Goal: Transaction & Acquisition: Download file/media

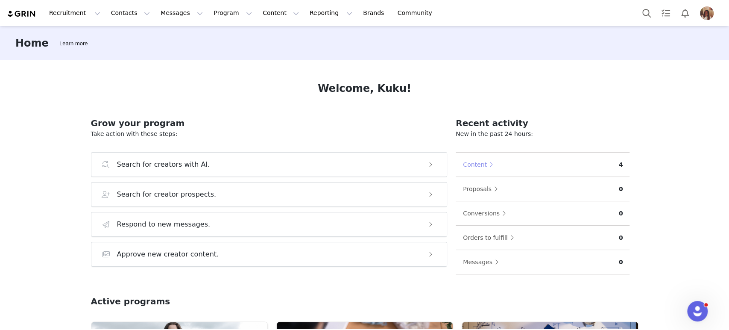
click at [483, 165] on button "Content" at bounding box center [479, 165] width 35 height 14
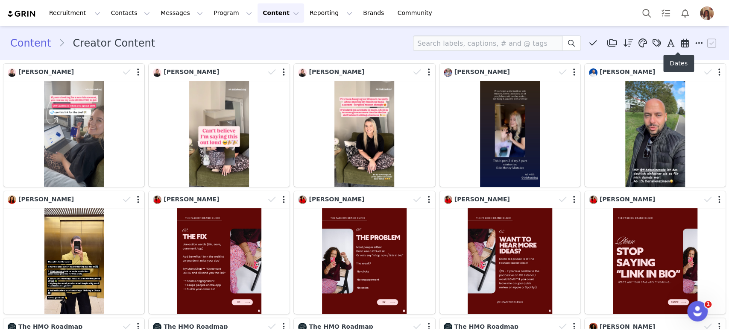
click at [681, 41] on icon at bounding box center [685, 43] width 8 height 9
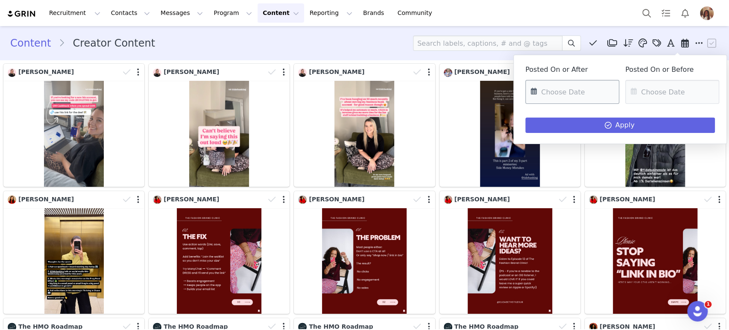
click at [599, 90] on input "text" at bounding box center [572, 92] width 94 height 24
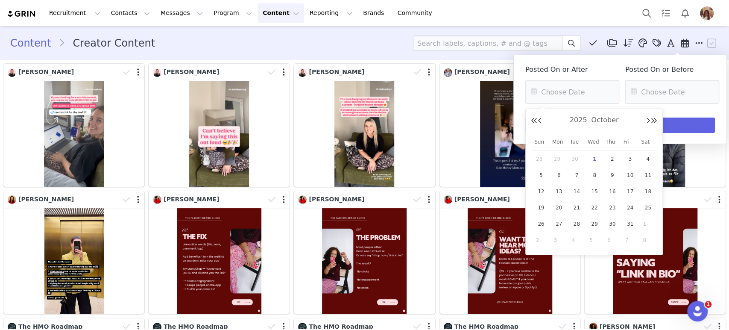
click at [543, 121] on div "[DATE]" at bounding box center [594, 120] width 126 height 13
click at [542, 121] on div "[DATE]" at bounding box center [594, 120] width 126 height 13
click at [539, 120] on button "Previous Month" at bounding box center [540, 120] width 4 height 7
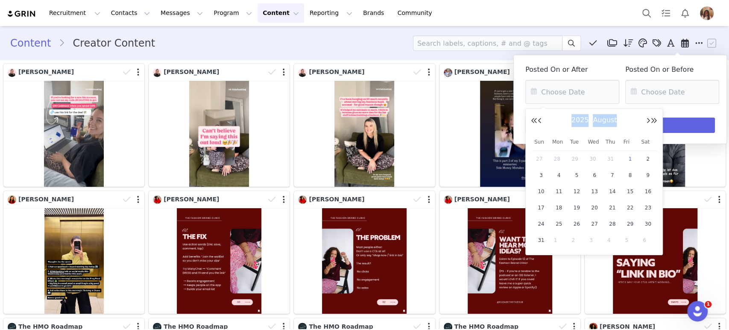
click at [629, 156] on span "1" at bounding box center [630, 159] width 10 height 10
type input "[DATE]"
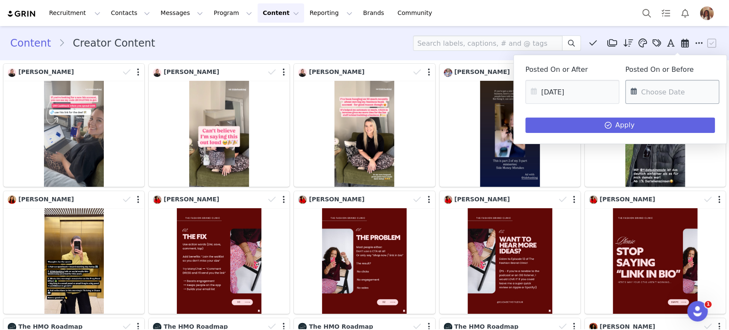
click at [701, 88] on input "text" at bounding box center [672, 92] width 94 height 24
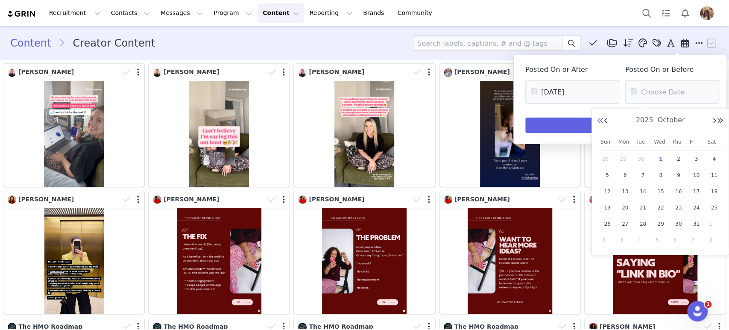
click at [602, 120] on button "Previous Year" at bounding box center [600, 120] width 7 height 7
click at [604, 120] on button "Previous Month" at bounding box center [606, 120] width 4 height 7
click at [712, 220] on span "31" at bounding box center [714, 224] width 10 height 10
type input "[DATE]"
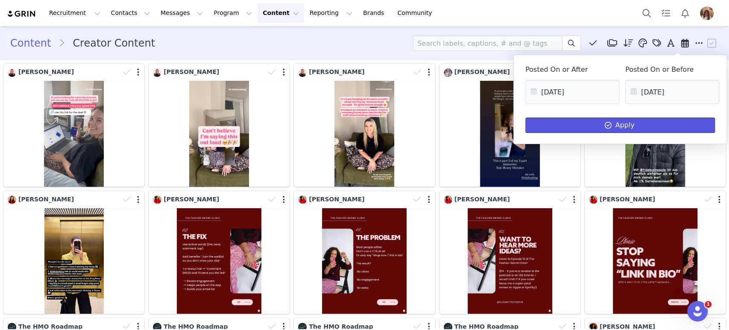
click at [653, 123] on button "Apply" at bounding box center [620, 124] width 190 height 15
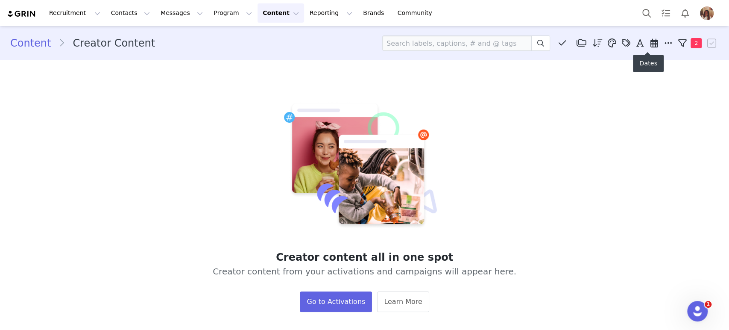
click at [650, 43] on icon at bounding box center [654, 43] width 8 height 9
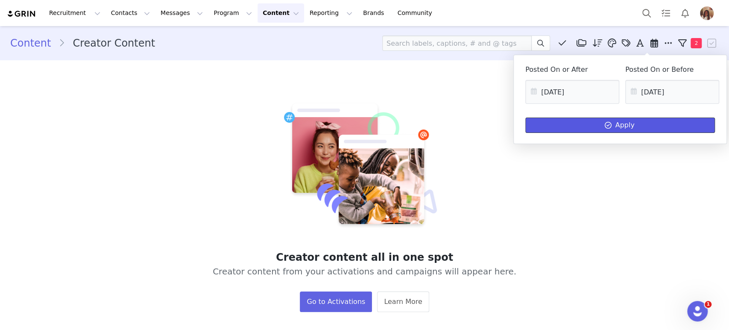
click at [574, 122] on button "Apply" at bounding box center [620, 124] width 190 height 15
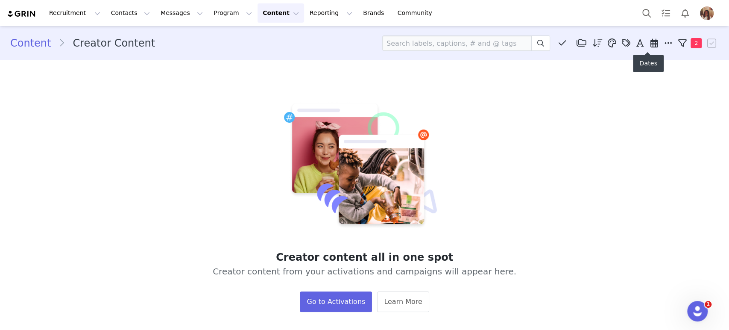
click at [650, 42] on icon at bounding box center [654, 43] width 8 height 9
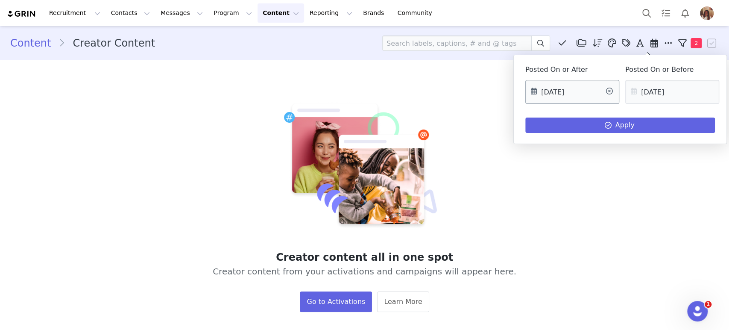
click at [598, 94] on input "[DATE]" at bounding box center [572, 92] width 94 height 24
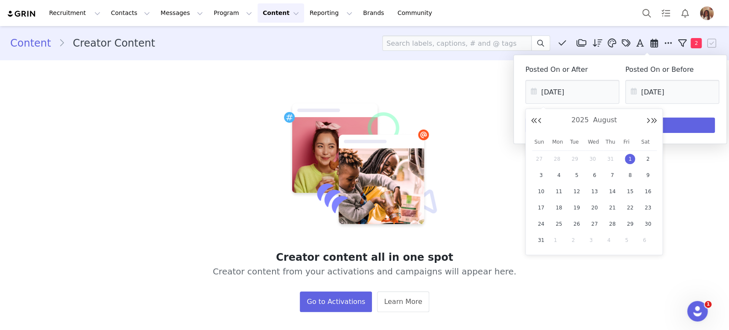
click at [631, 158] on span "1" at bounding box center [630, 159] width 10 height 10
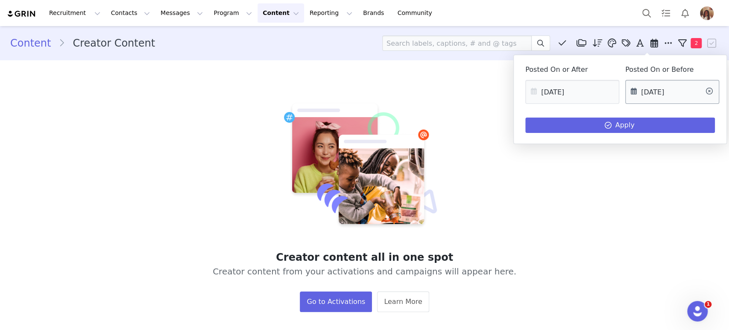
click at [683, 95] on input "[DATE]" at bounding box center [672, 92] width 94 height 24
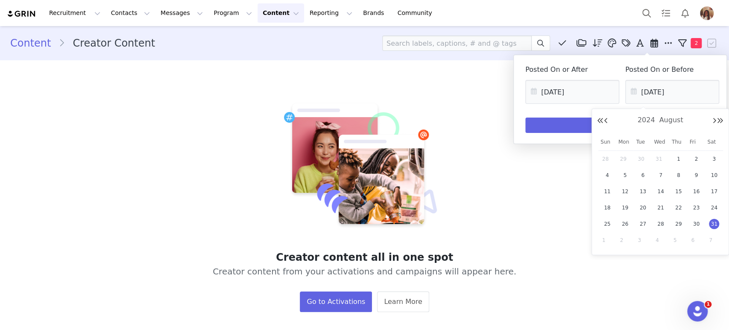
click at [713, 224] on span "31" at bounding box center [714, 224] width 10 height 10
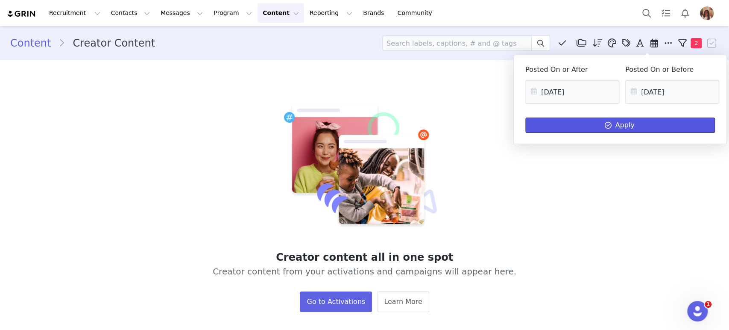
click at [570, 124] on button "Apply" at bounding box center [620, 124] width 190 height 15
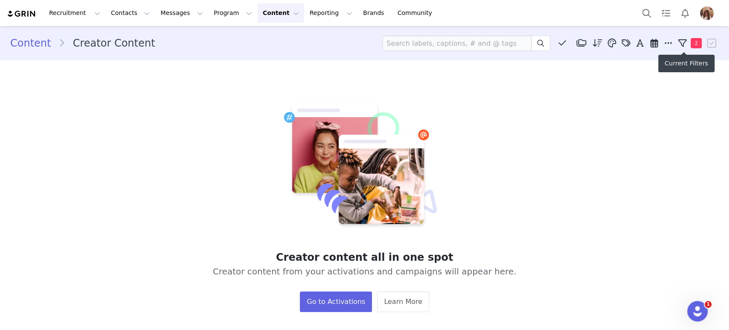
click at [691, 45] on span "2" at bounding box center [696, 43] width 11 height 10
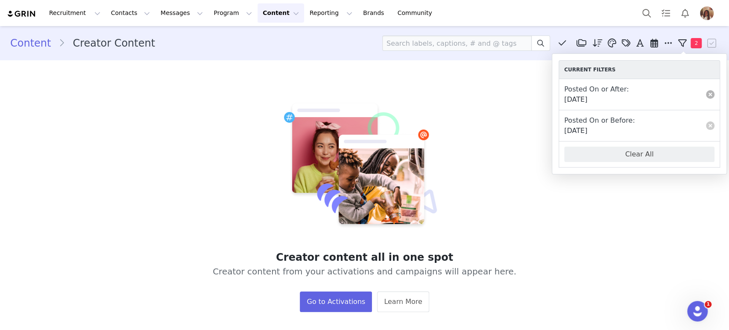
click at [712, 92] on link at bounding box center [710, 94] width 9 height 9
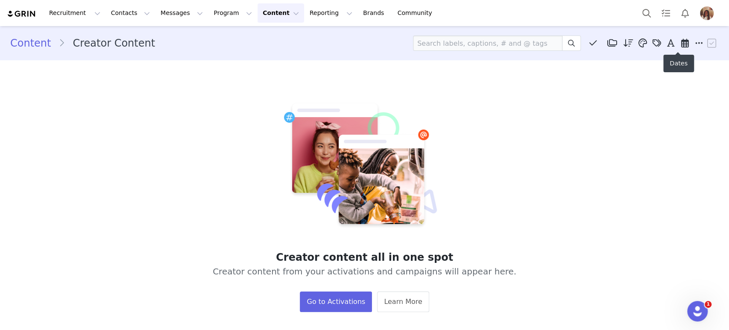
click at [681, 42] on icon at bounding box center [685, 43] width 8 height 9
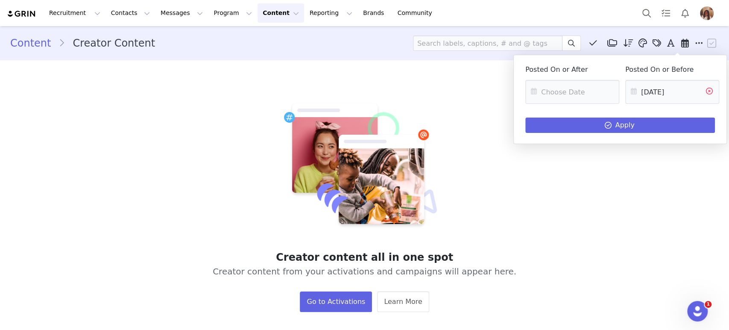
click at [709, 91] on icon at bounding box center [709, 92] width 15 height 24
click at [679, 122] on button "Apply" at bounding box center [620, 124] width 190 height 15
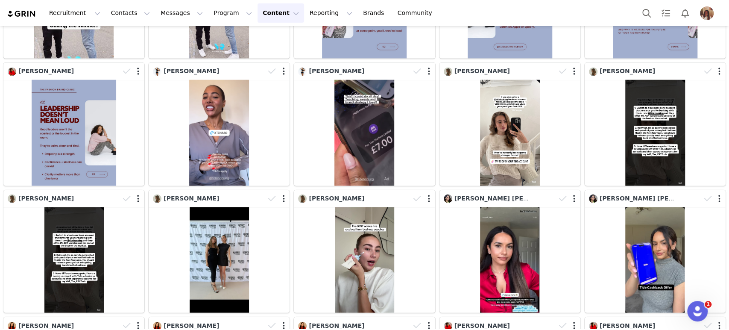
scroll to position [1446, 0]
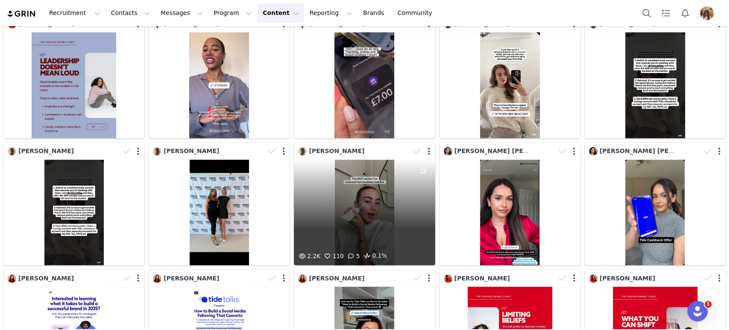
click at [399, 171] on div "2.2K 110 5 0.1%" at bounding box center [364, 213] width 141 height 106
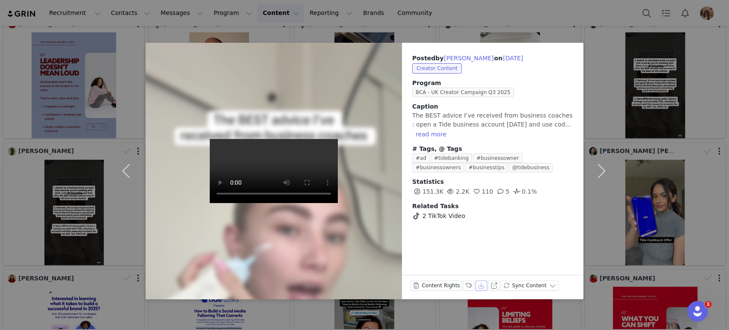
click at [475, 286] on button "Download" at bounding box center [481, 285] width 12 height 10
click at [507, 224] on div "Posted by [PERSON_NAME] on [DATE] Creator Content Program BCA - UK Creator Camp…" at bounding box center [492, 171] width 181 height 256
click at [478, 285] on button "Download" at bounding box center [481, 285] width 12 height 10
